Goal: Task Accomplishment & Management: Manage account settings

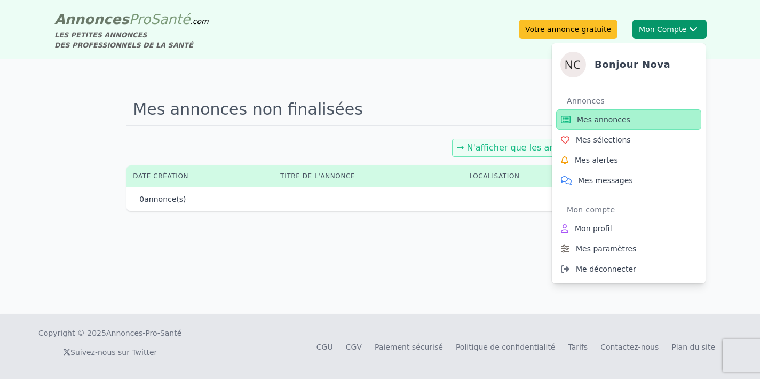
click at [656, 28] on button "Mon Compte Bonjour Nova Annonces Mes annonces Mes sélections Mes alertes Mes me…" at bounding box center [670, 29] width 74 height 19
click at [615, 115] on span "Mes annonces" at bounding box center [603, 119] width 53 height 11
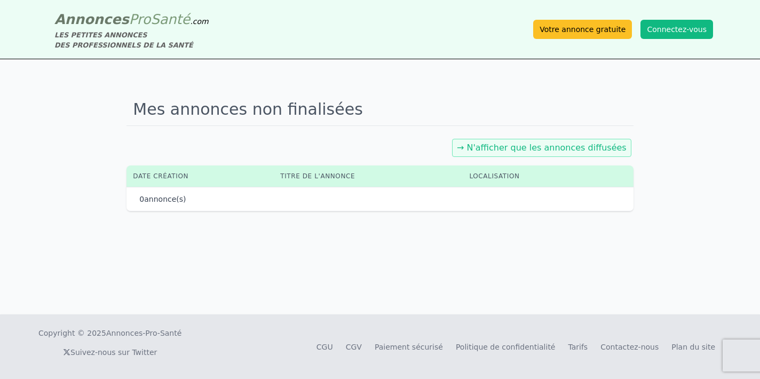
click at [560, 151] on link "→ N'afficher que les annonces diffusées" at bounding box center [542, 148] width 170 height 10
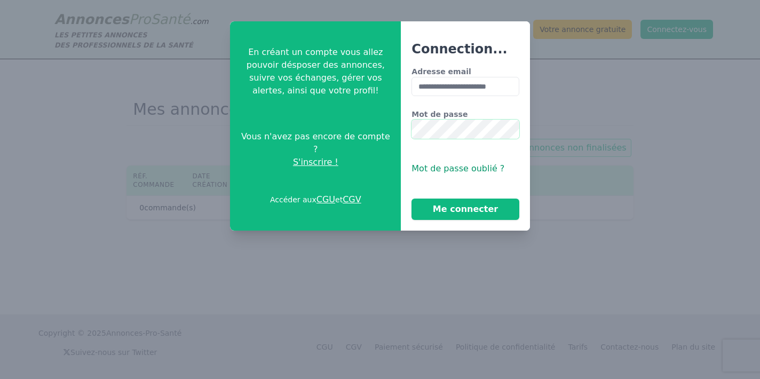
click at [465, 209] on button "Me connecter" at bounding box center [465, 209] width 107 height 21
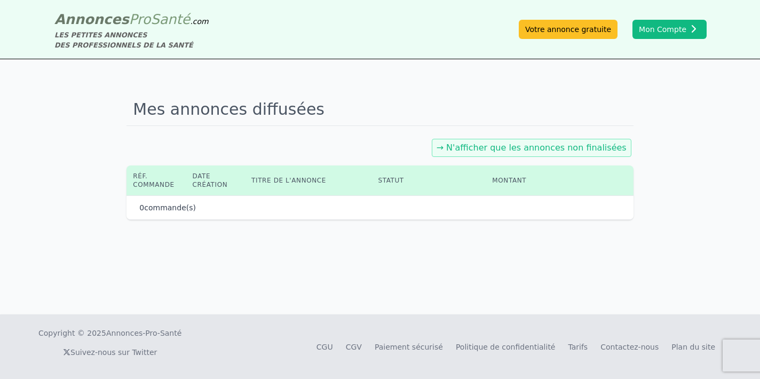
click at [517, 144] on link "→ N'afficher que les annonces non finalisées" at bounding box center [532, 148] width 190 height 10
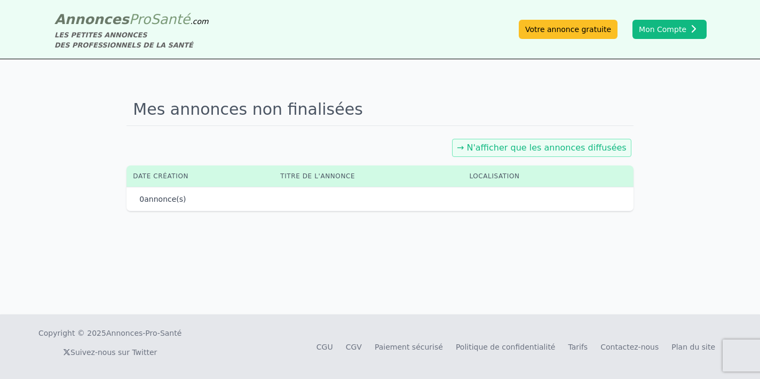
click at [501, 151] on link "→ N'afficher que les annonces diffusées" at bounding box center [542, 148] width 170 height 10
